Goal: Transaction & Acquisition: Purchase product/service

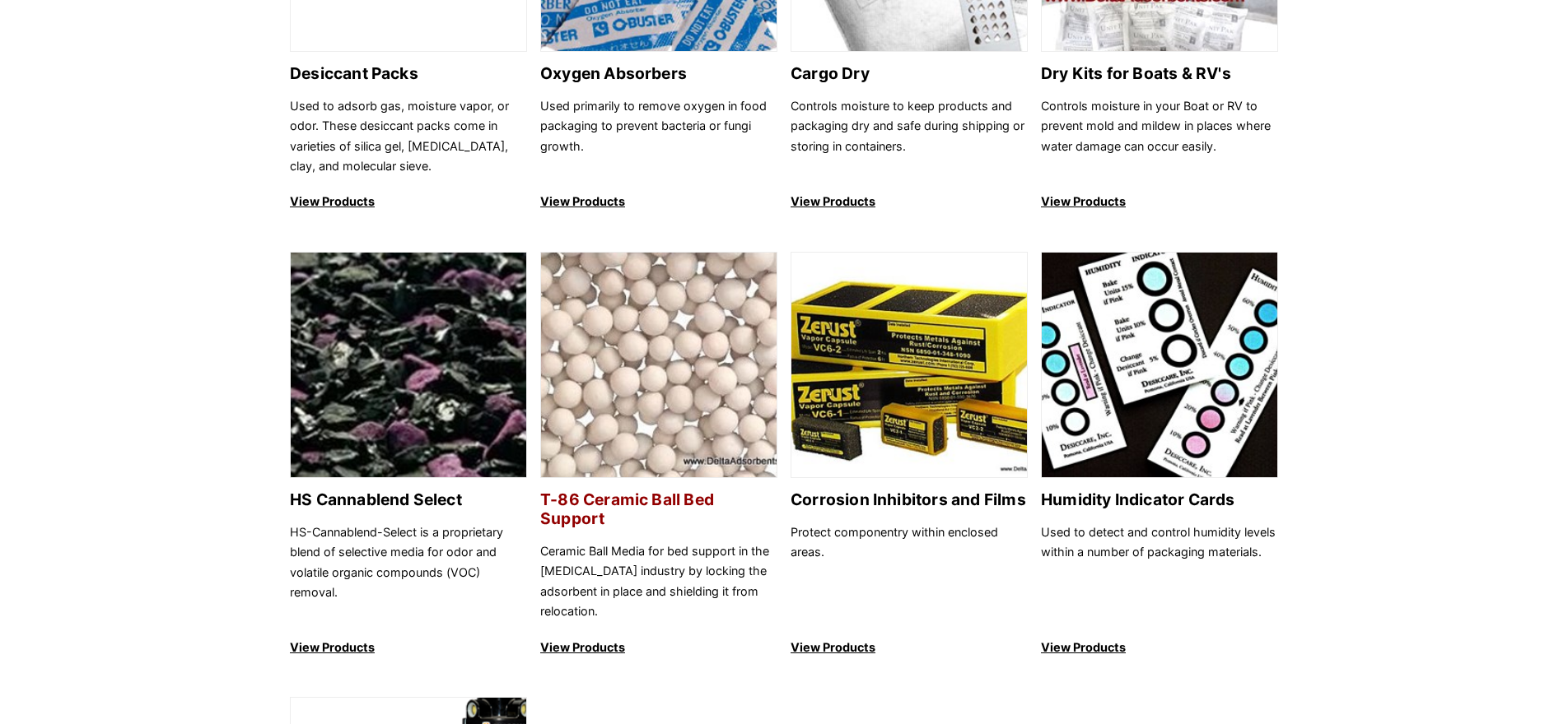
scroll to position [1276, 0]
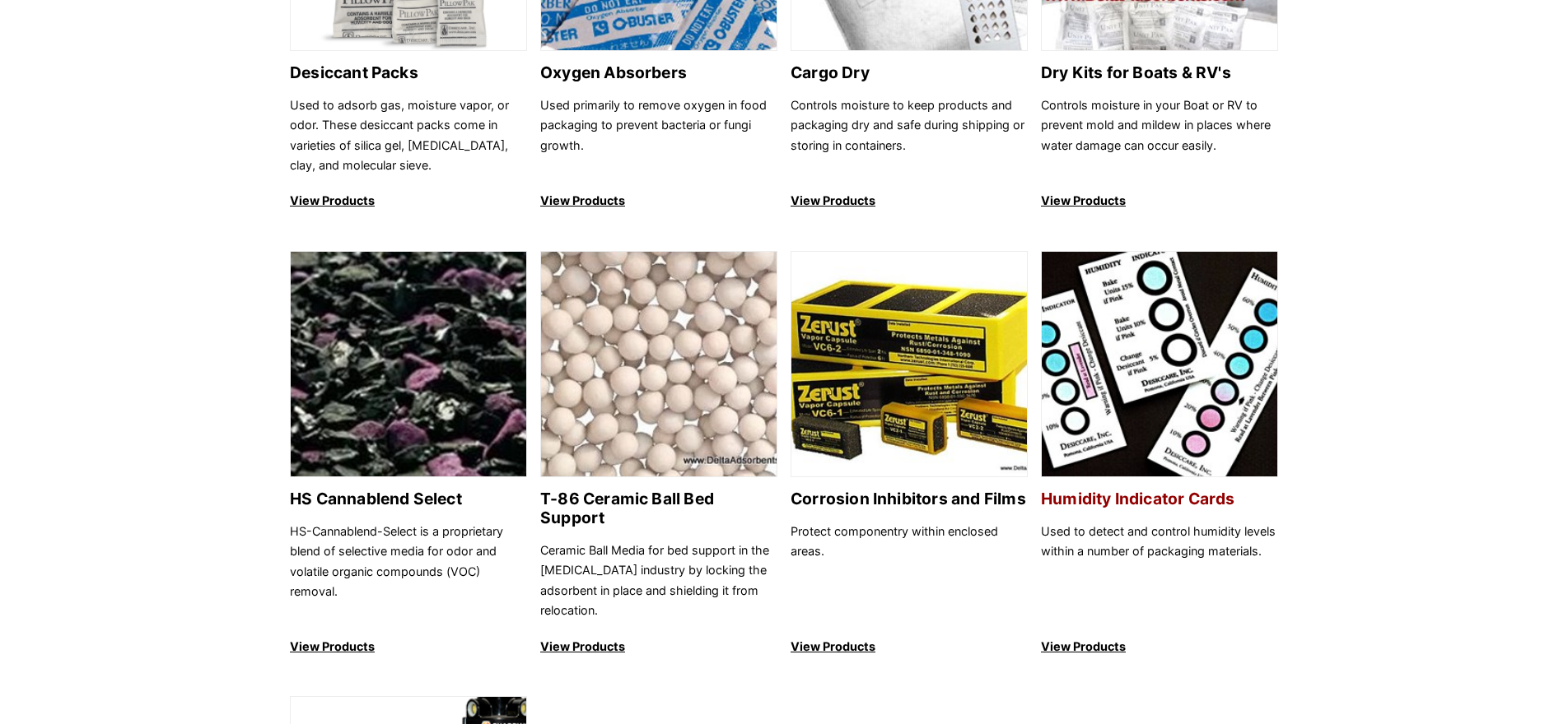
click at [1183, 503] on h2 "Humidity Indicator Cards" at bounding box center [1159, 499] width 237 height 19
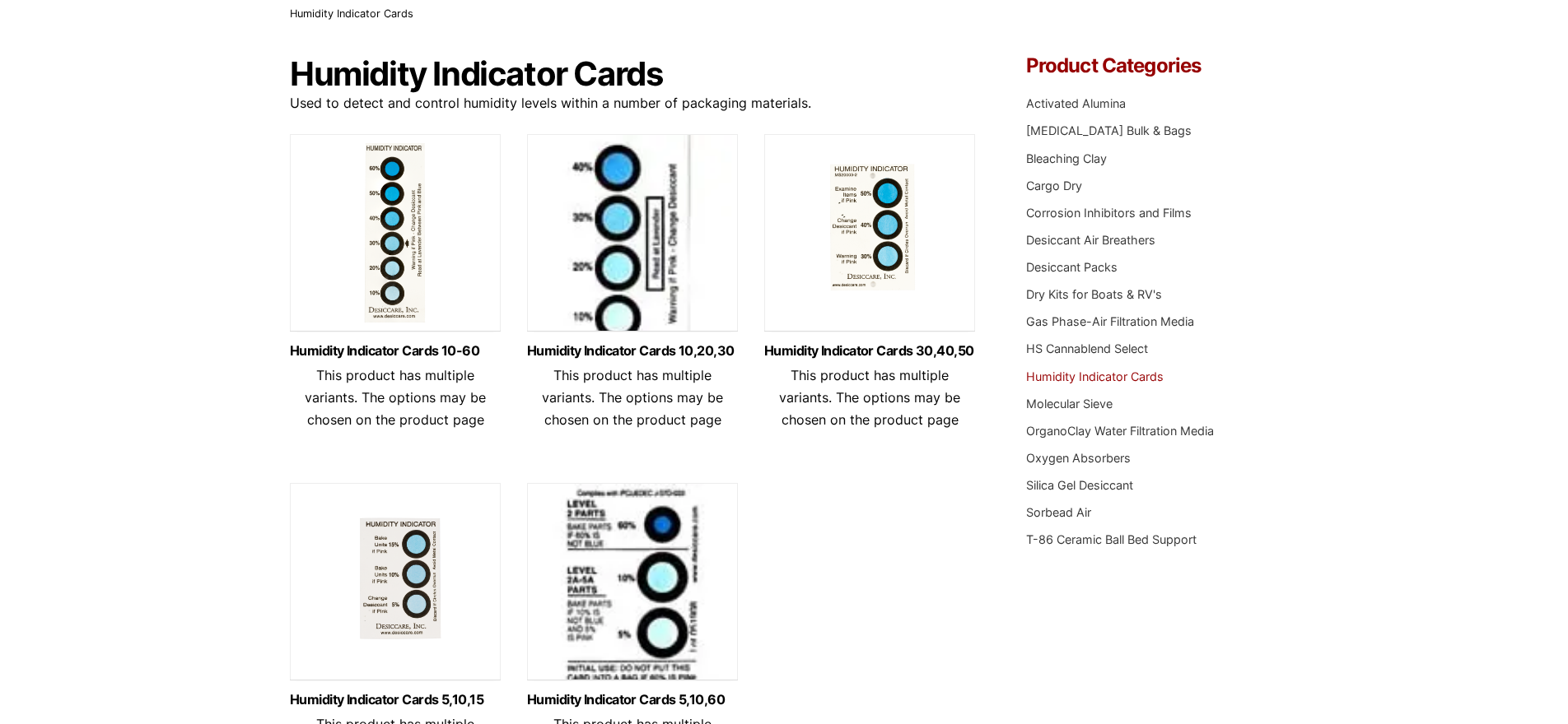
scroll to position [84, 0]
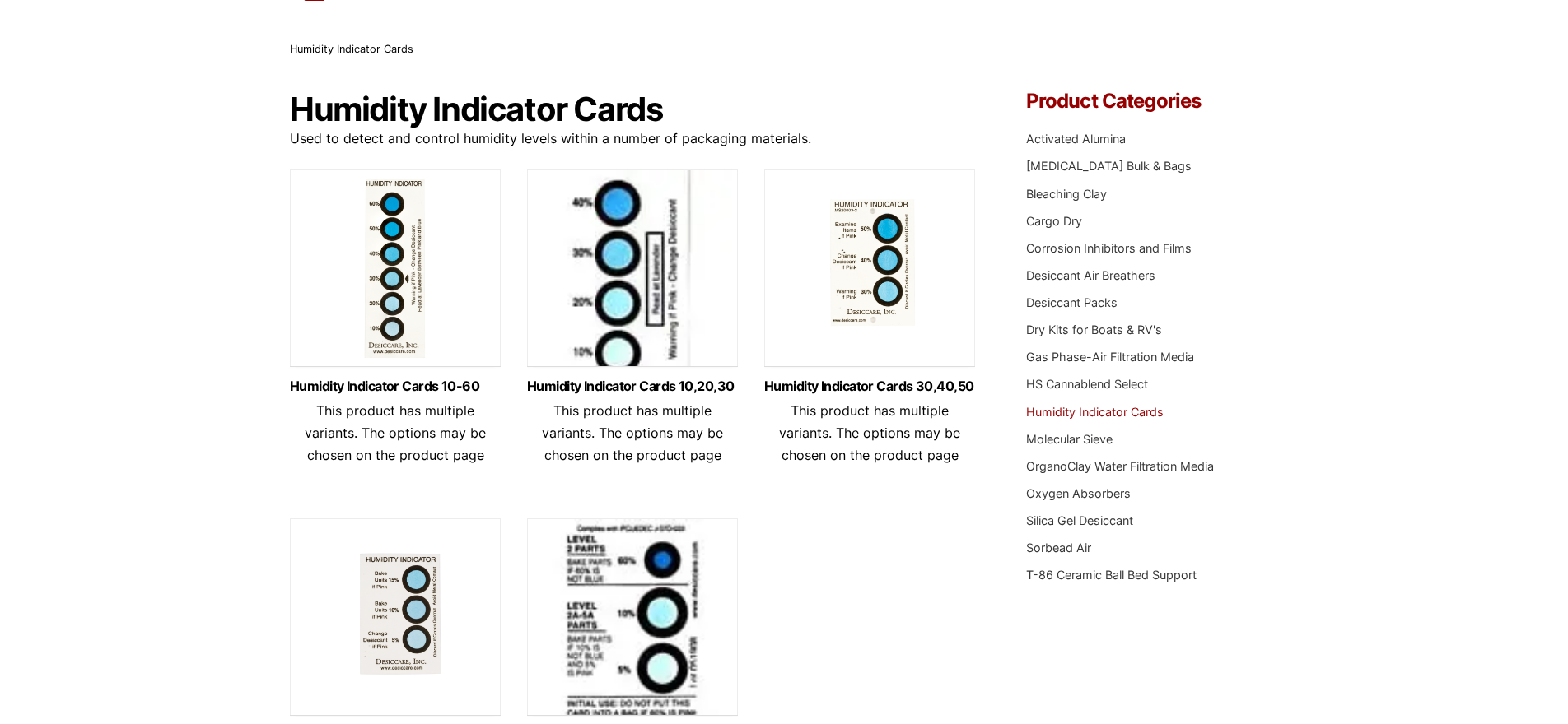
click at [383, 312] on img at bounding box center [396, 273] width 211 height 206
